Goal: Task Accomplishment & Management: Manage account settings

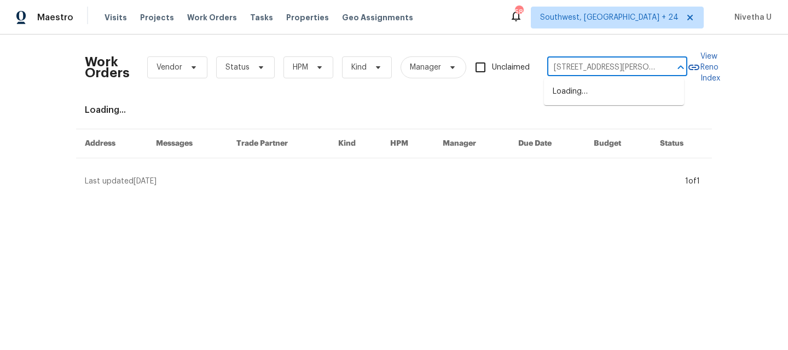
scroll to position [0, 48]
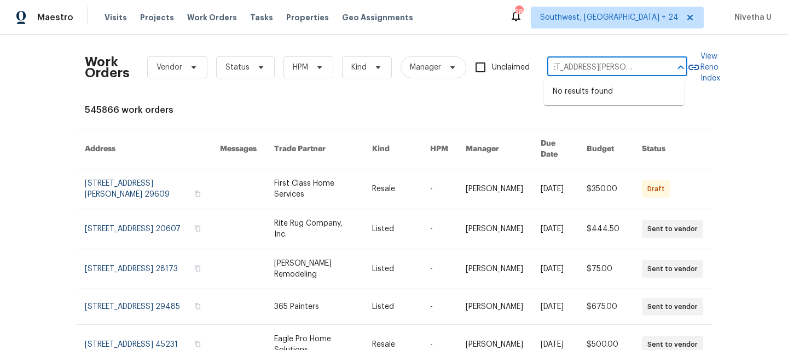
type input "[STREET_ADDRESS][PERSON_NAME]"
click at [624, 22] on span "Southwest, [GEOGRAPHIC_DATA] + 24" at bounding box center [609, 17] width 138 height 11
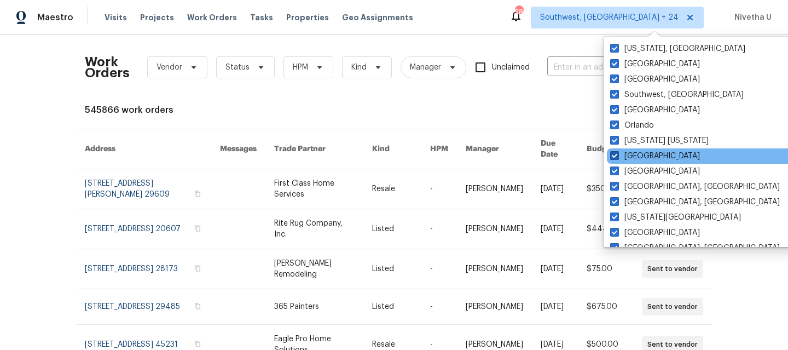
scroll to position [397, 0]
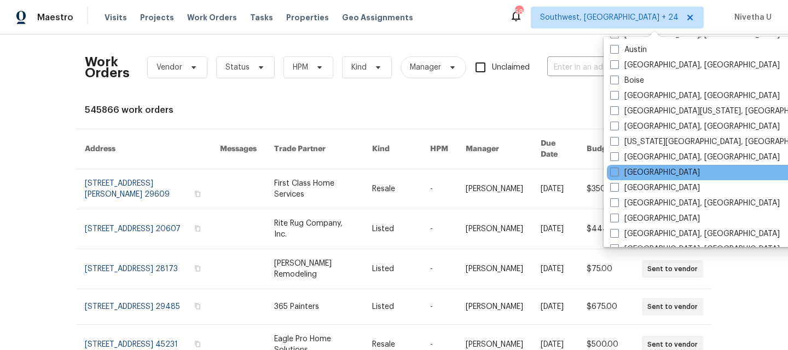
click at [646, 175] on div "[GEOGRAPHIC_DATA]" at bounding box center [717, 172] width 221 height 15
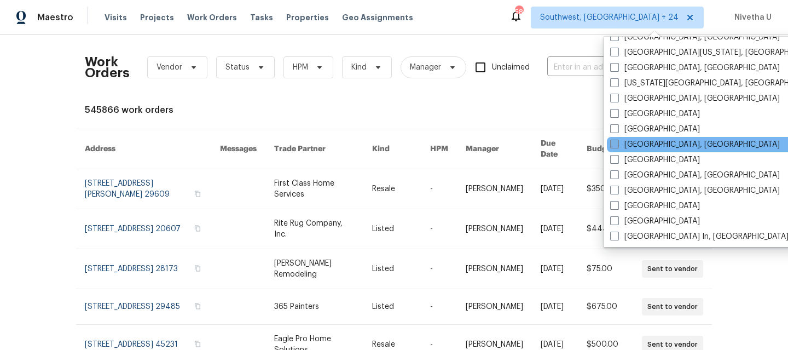
scroll to position [480, 0]
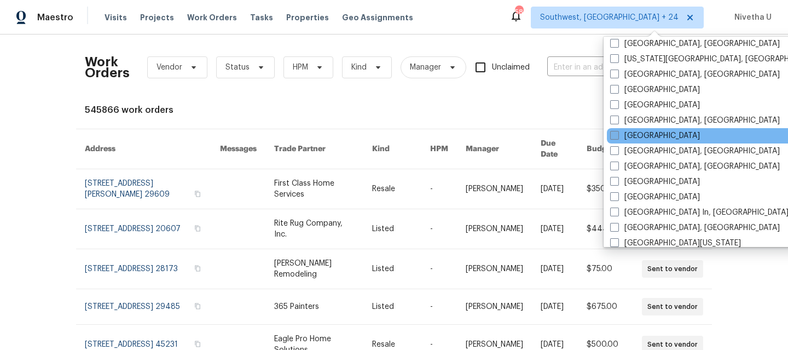
click at [629, 135] on label "[GEOGRAPHIC_DATA]" at bounding box center [655, 135] width 90 height 11
click at [617, 135] on input "[GEOGRAPHIC_DATA]" at bounding box center [613, 133] width 7 height 7
checkbox input "true"
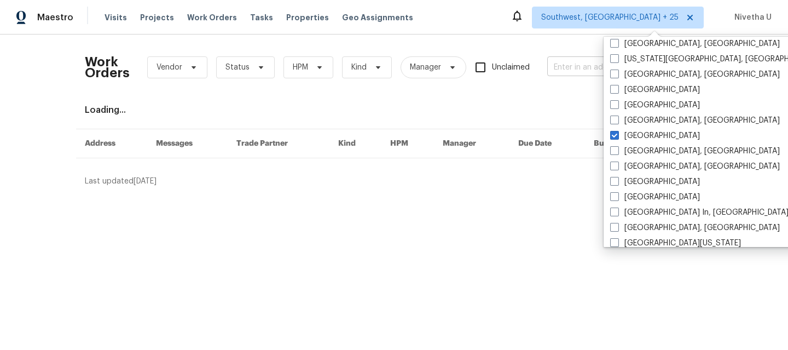
click at [560, 68] on input "text" at bounding box center [601, 67] width 109 height 17
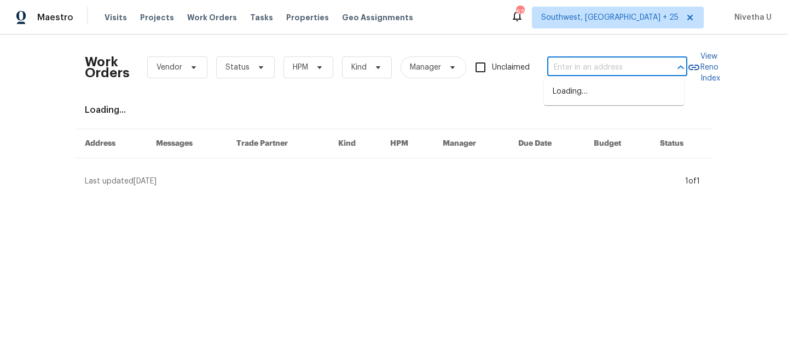
paste input "[STREET_ADDRESS][PERSON_NAME]"
type input "[STREET_ADDRESS][PERSON_NAME]"
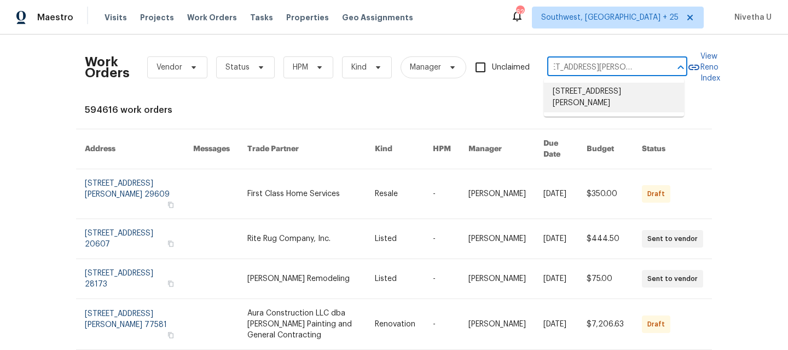
click at [585, 104] on li "[STREET_ADDRESS][PERSON_NAME]" at bounding box center [614, 98] width 140 height 30
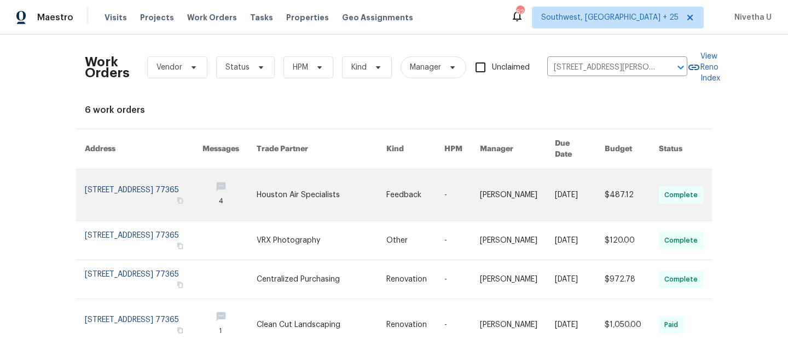
click at [118, 179] on link at bounding box center [144, 194] width 118 height 51
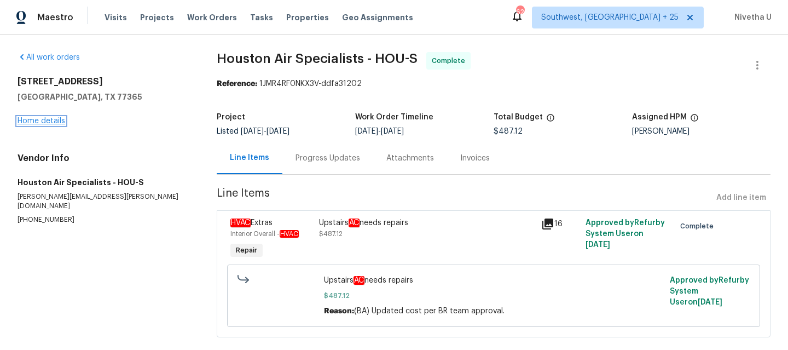
click at [38, 123] on link "Home details" at bounding box center [42, 121] width 48 height 8
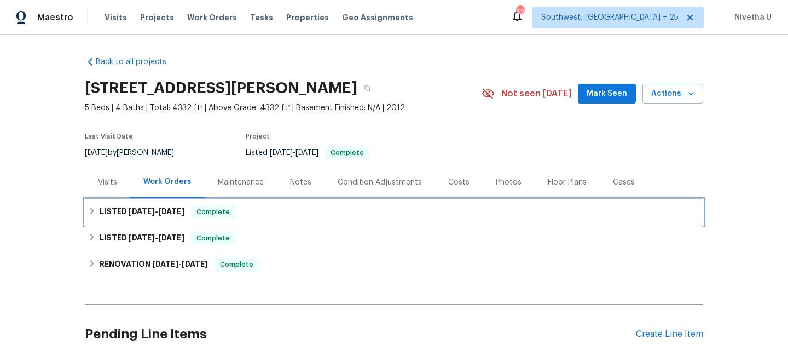
click at [235, 216] on div "LISTED [DATE] - [DATE] Complete" at bounding box center [394, 211] width 612 height 13
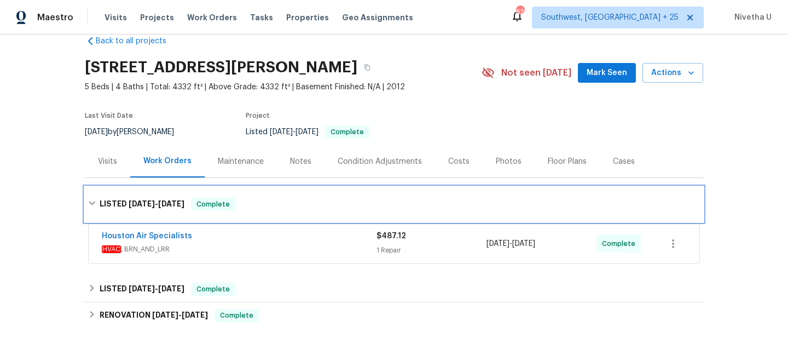
scroll to position [25, 0]
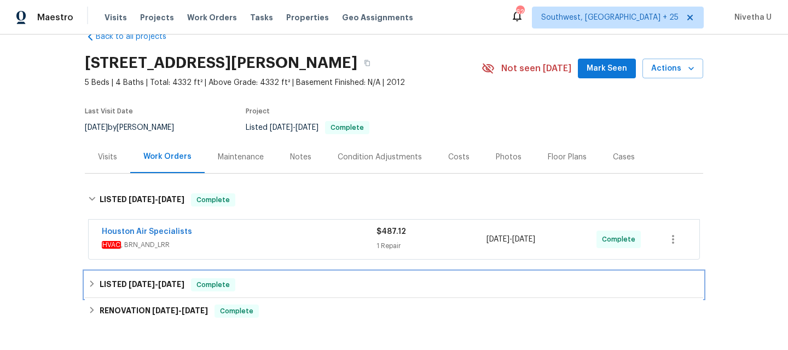
click at [248, 287] on div "LISTED [DATE] - [DATE] Complete" at bounding box center [394, 284] width 612 height 13
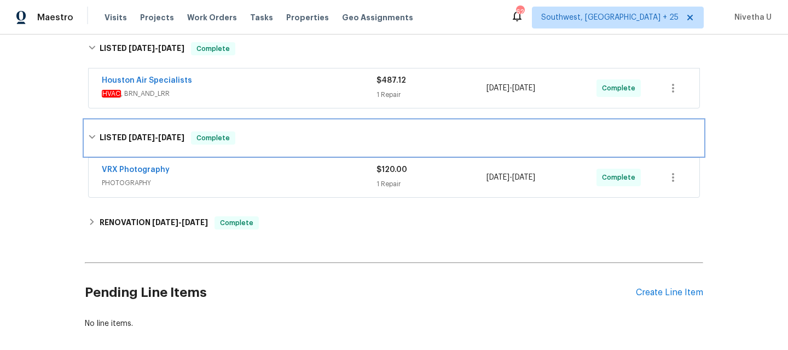
click at [252, 131] on div "LISTED [DATE] - [DATE] Complete" at bounding box center [394, 137] width 612 height 13
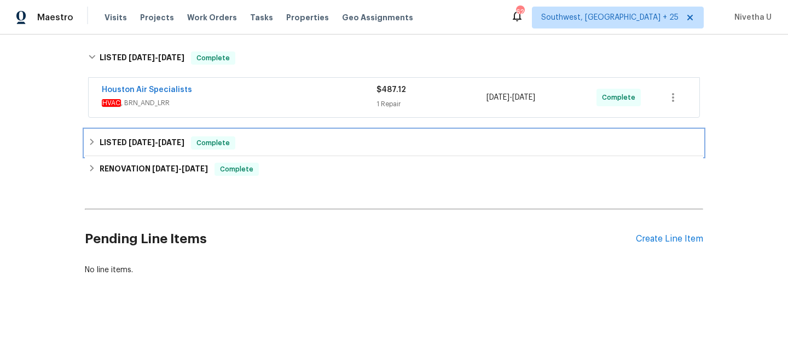
scroll to position [95, 0]
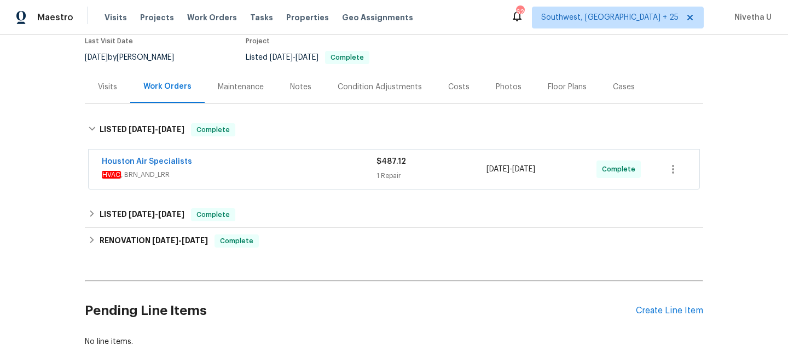
click at [240, 159] on div "Houston Air Specialists" at bounding box center [239, 162] width 275 height 13
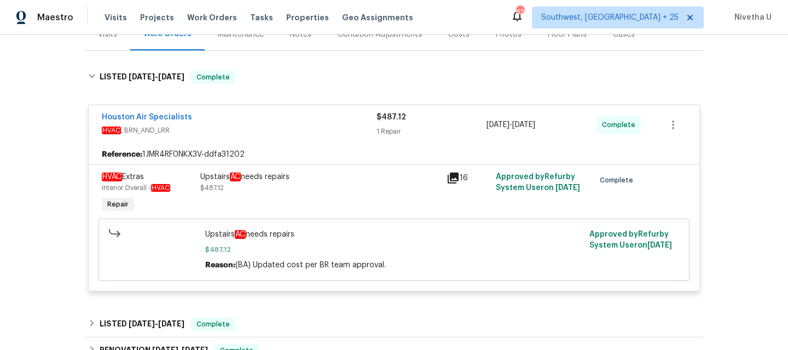
scroll to position [134, 0]
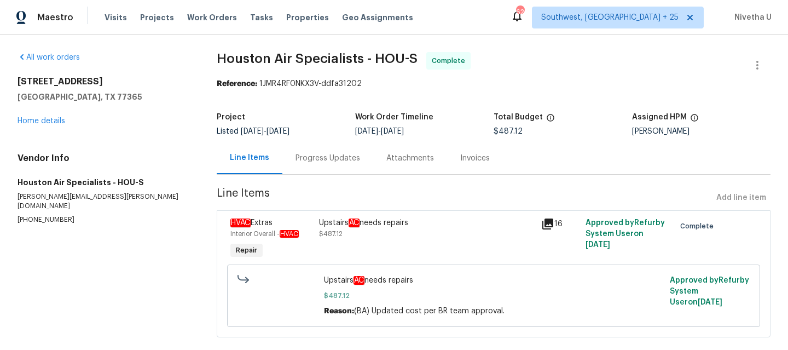
click at [313, 164] on div "Progress Updates" at bounding box center [327, 158] width 91 height 32
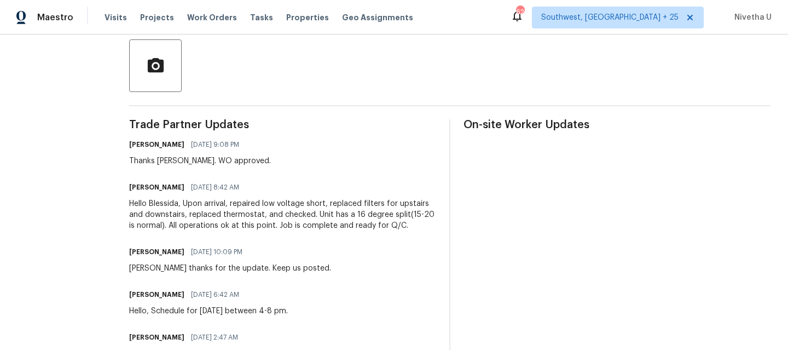
scroll to position [251, 0]
